Goal: Task Accomplishment & Management: Complete application form

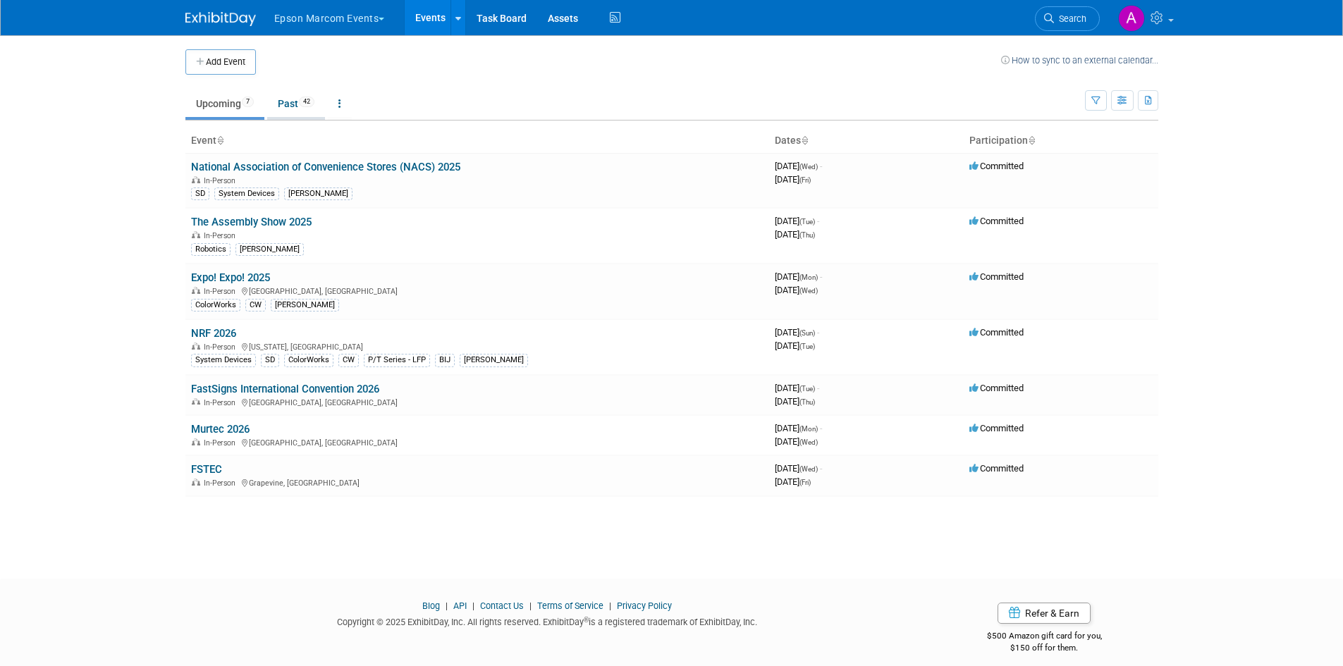
click at [290, 104] on link "Past 42" at bounding box center [296, 103] width 58 height 27
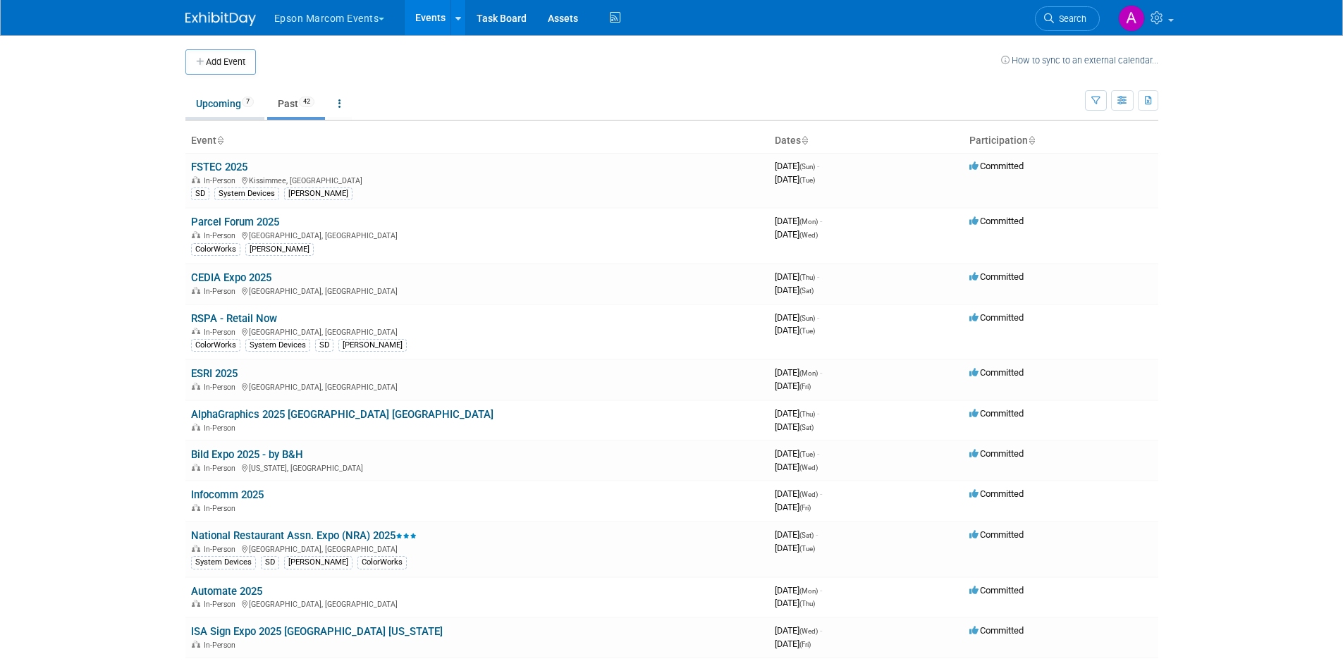
click at [214, 98] on link "Upcoming 7" at bounding box center [224, 103] width 79 height 27
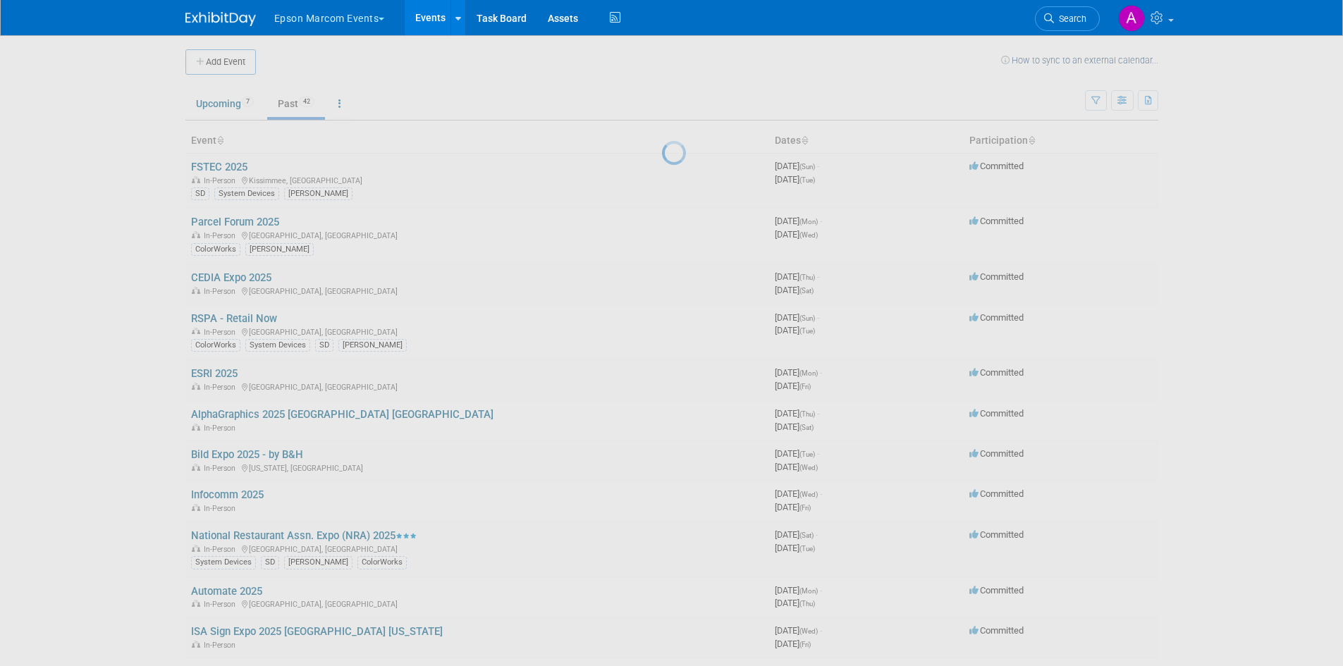
click at [662, 62] on div at bounding box center [672, 333] width 20 height 666
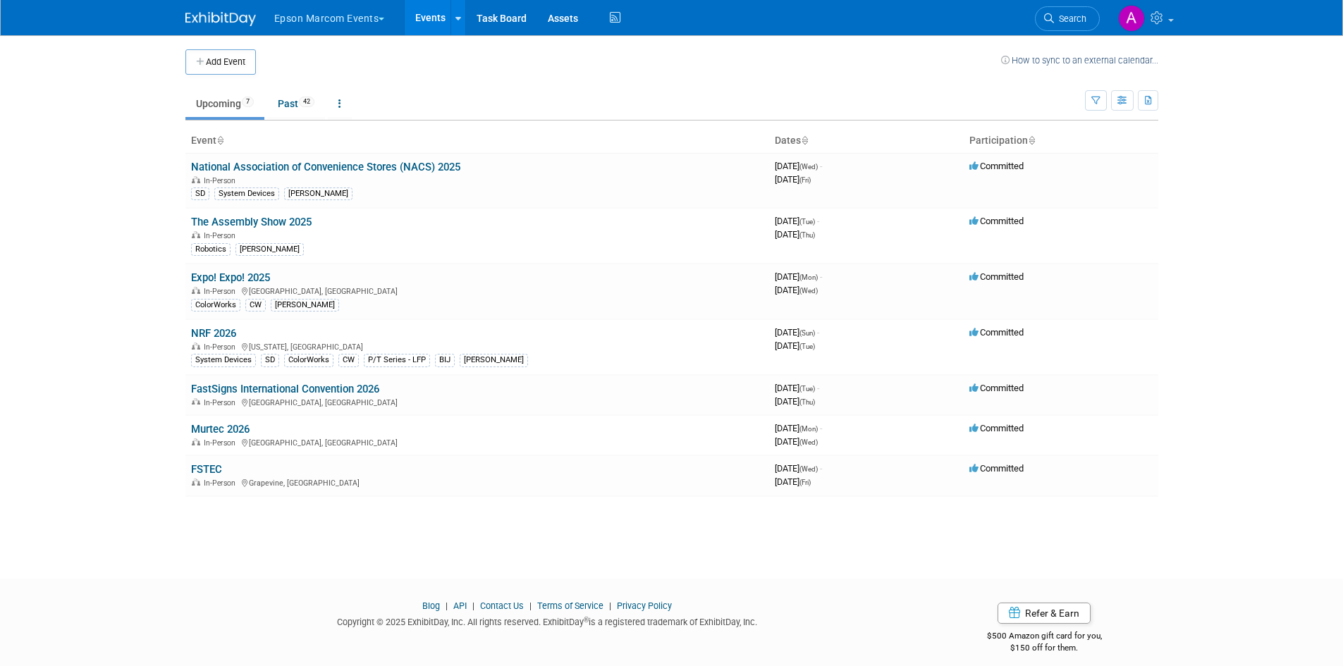
click at [220, 62] on button "Add Event" at bounding box center [220, 61] width 71 height 25
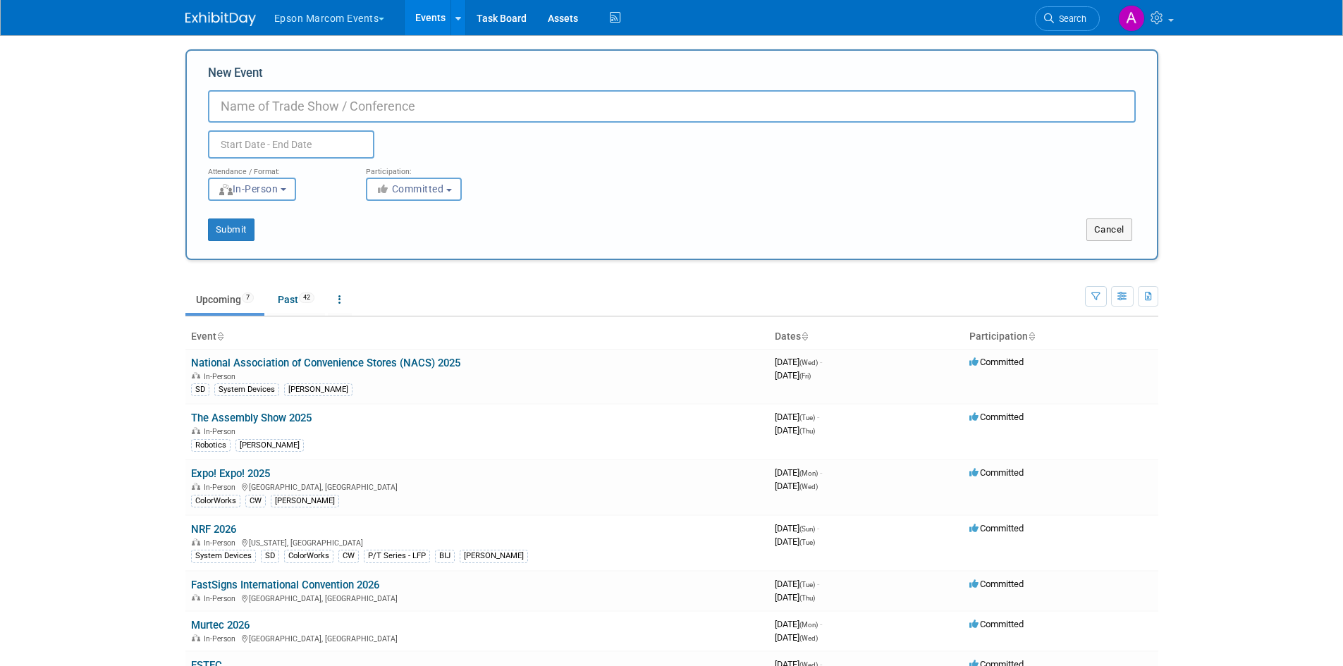
click at [396, 104] on input "New Event" at bounding box center [672, 106] width 928 height 32
type input "The Assembly Show 2025"
click at [238, 139] on input "text" at bounding box center [291, 144] width 166 height 28
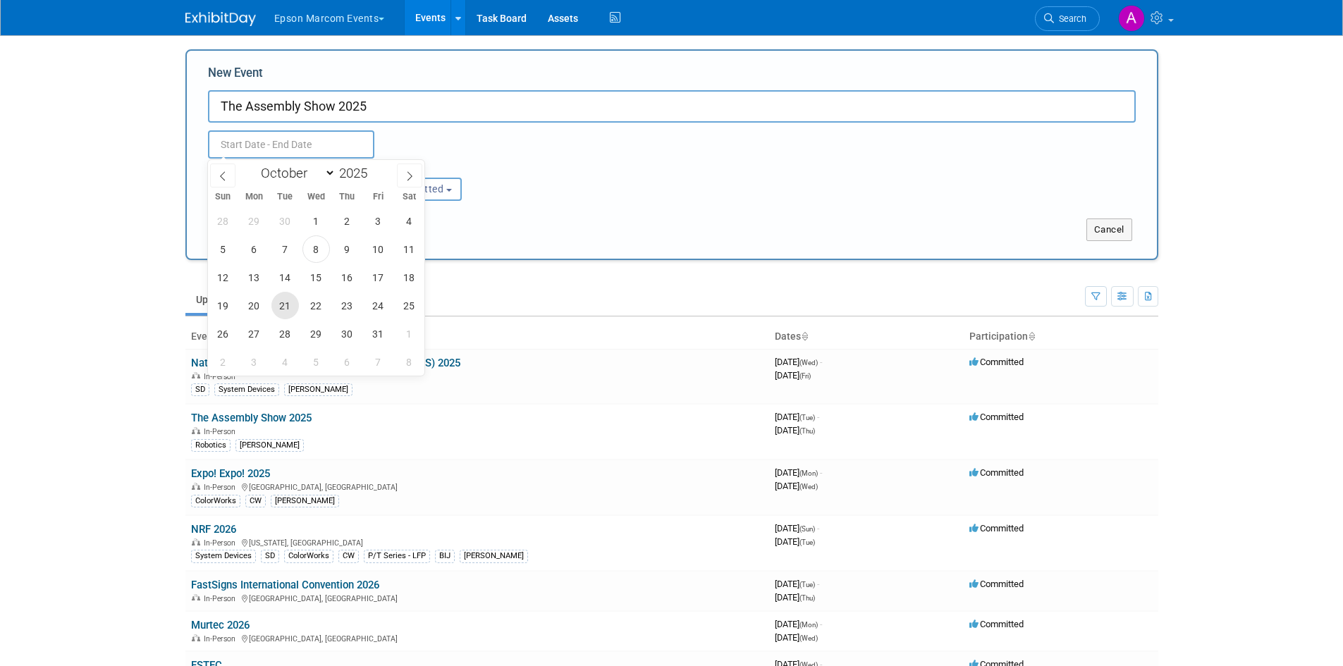
click at [279, 305] on span "21" at bounding box center [285, 306] width 28 height 28
click at [348, 312] on span "23" at bounding box center [348, 306] width 28 height 28
type input "Oct 21, 2025 to Oct 23, 2025"
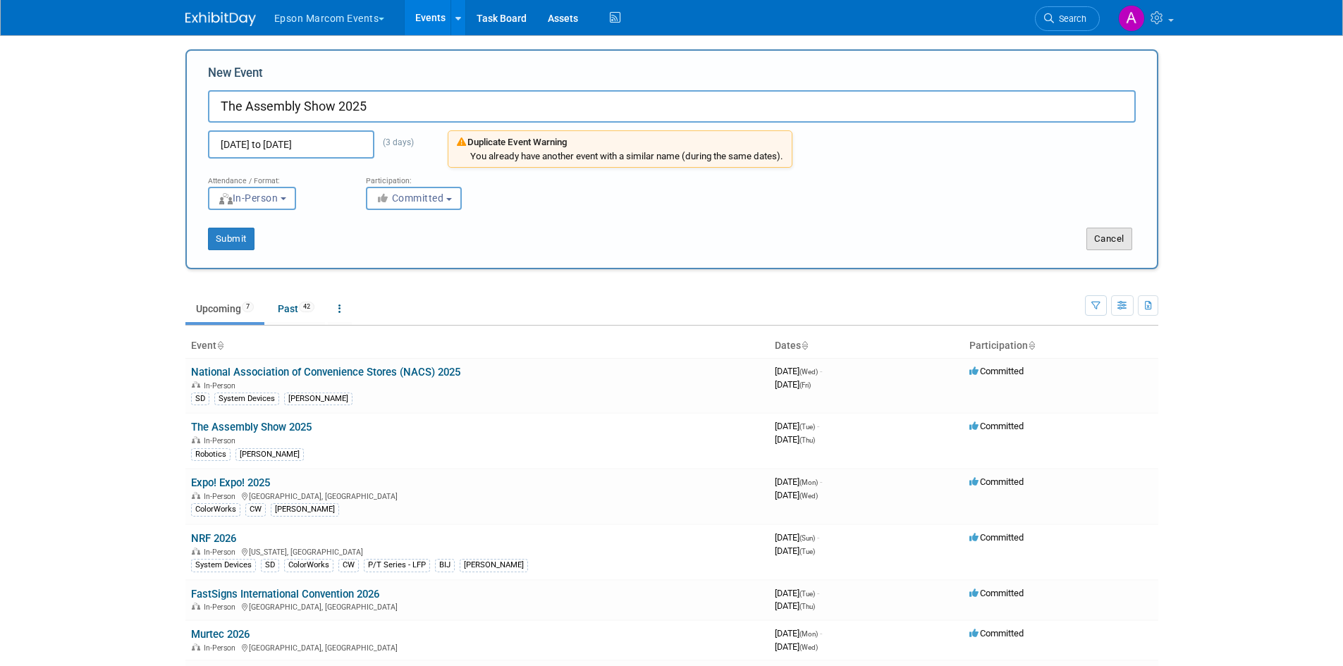
click at [1099, 238] on button "Cancel" at bounding box center [1110, 239] width 46 height 23
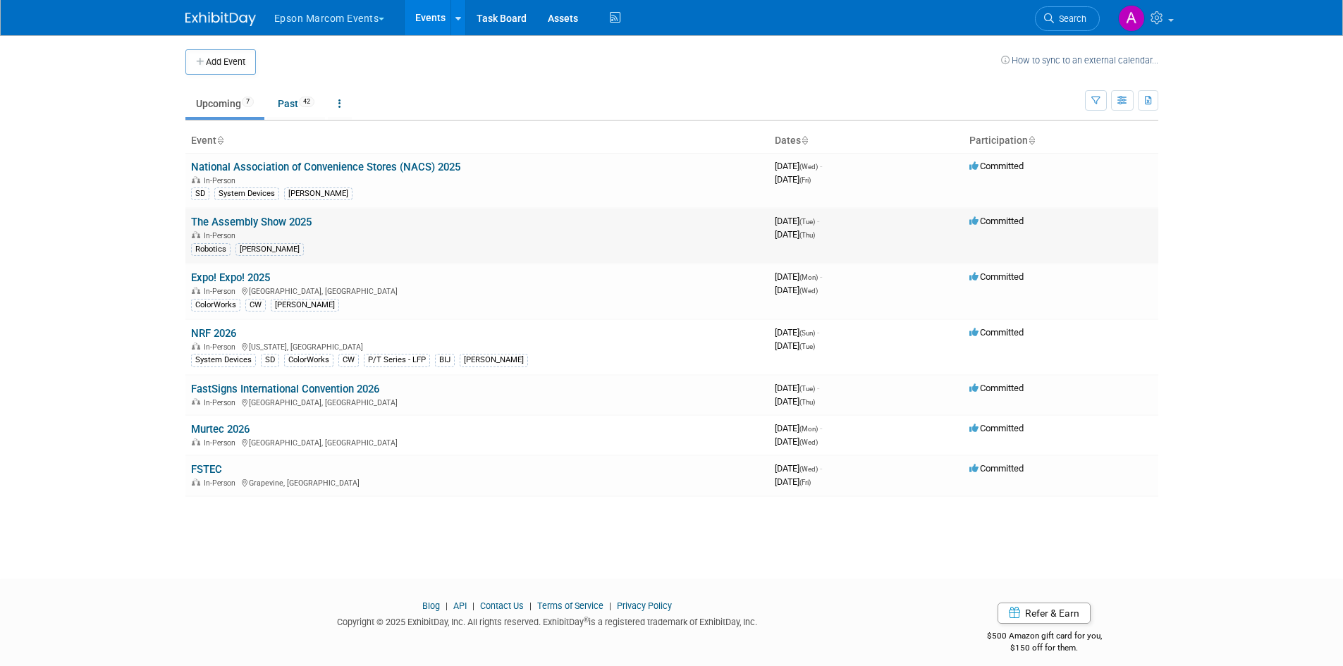
click at [255, 216] on link "The Assembly Show 2025" at bounding box center [251, 222] width 121 height 13
